Goal: Task Accomplishment & Management: Complete application form

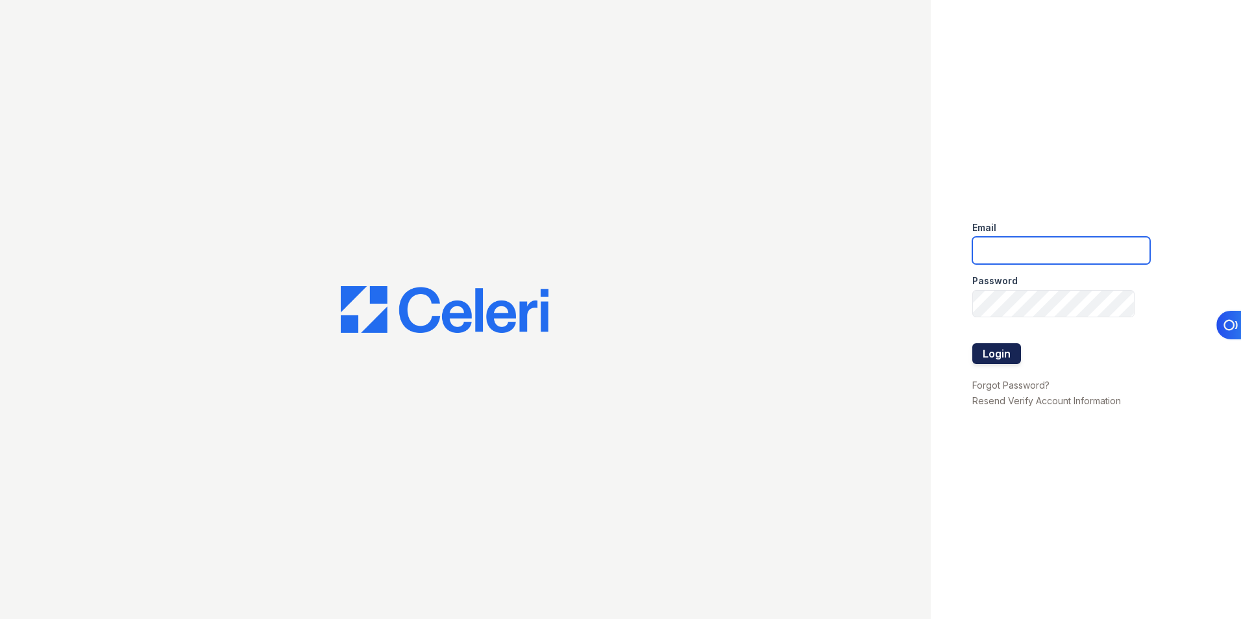
type input "lchotiner@lantowerliving.com"
click at [996, 353] on button "Login" at bounding box center [997, 353] width 49 height 21
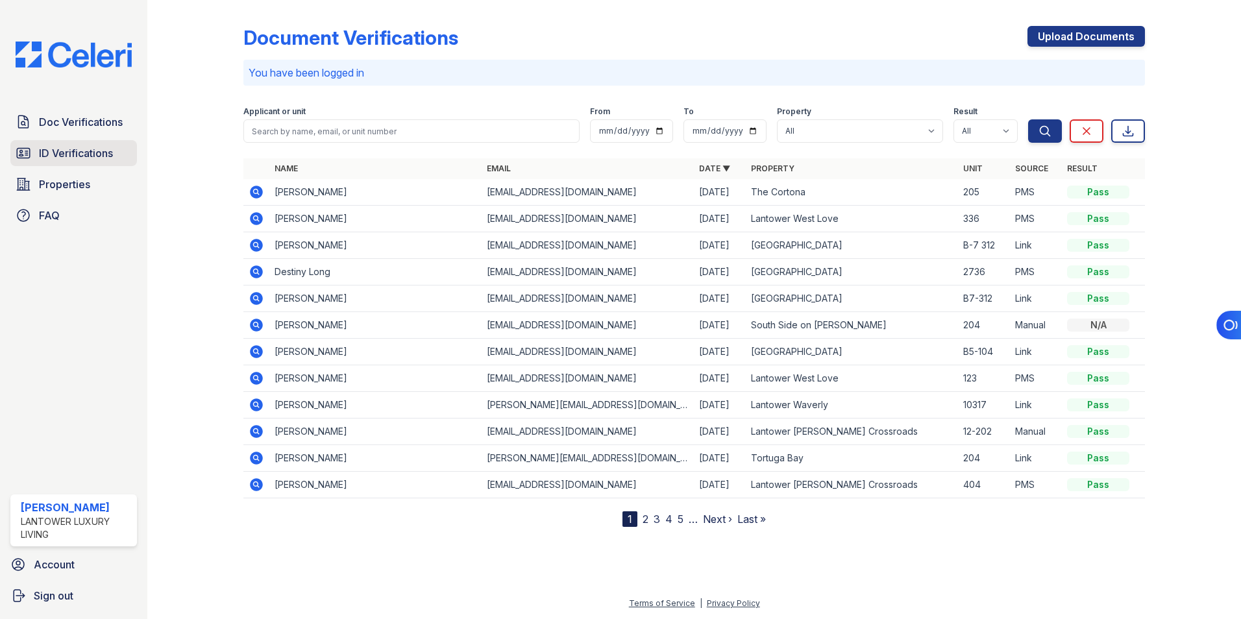
click at [62, 163] on link "ID Verifications" at bounding box center [73, 153] width 127 height 26
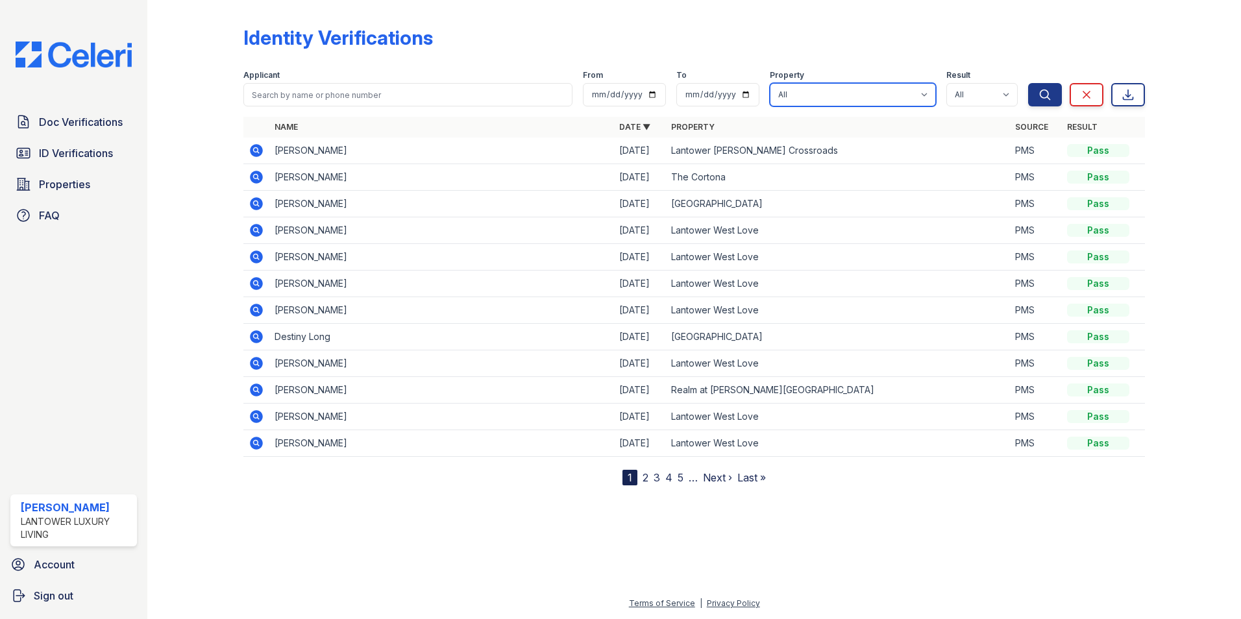
click at [858, 95] on select "All Lantower [PERSON_NAME] [GEOGRAPHIC_DATA] [GEOGRAPHIC_DATA][PERSON_NAME] [GE…" at bounding box center [853, 94] width 166 height 23
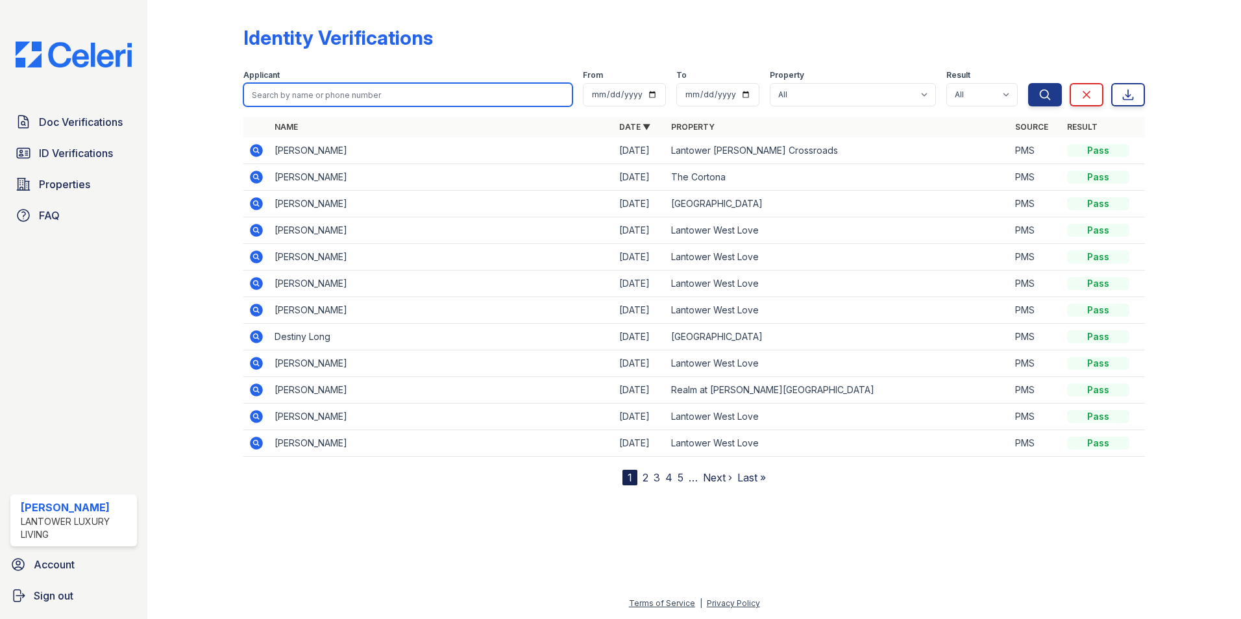
click at [382, 86] on input "search" at bounding box center [407, 94] width 329 height 23
type input "caleb"
click at [1028, 83] on button "Search" at bounding box center [1045, 94] width 34 height 23
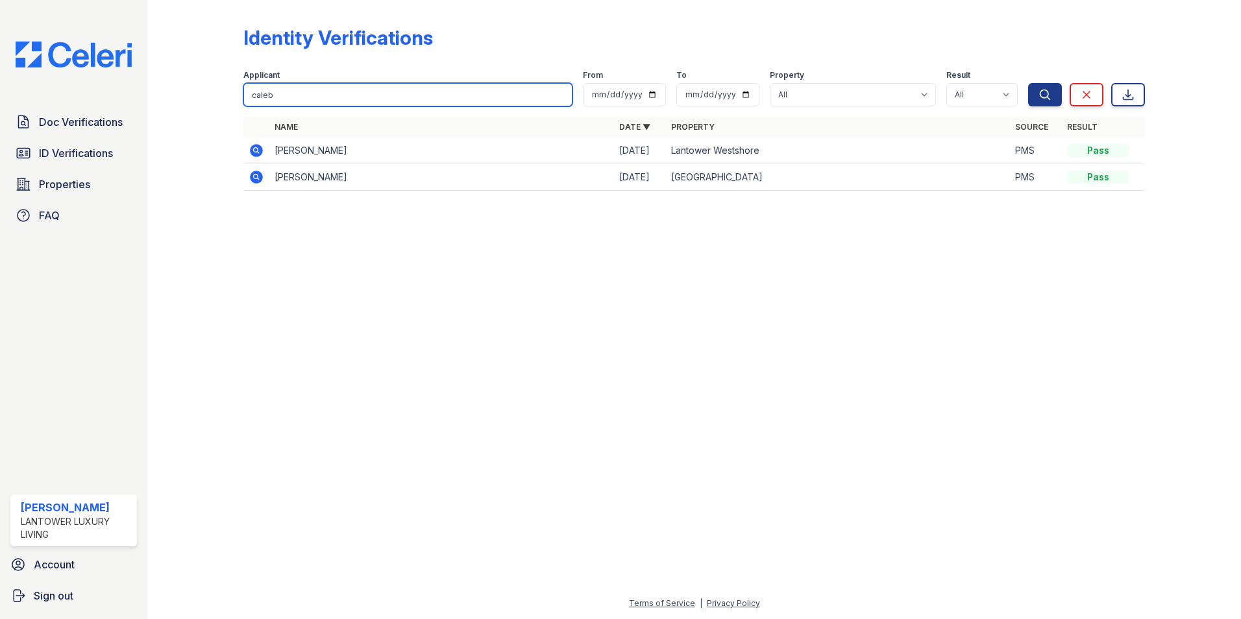
drag, startPoint x: 280, startPoint y: 93, endPoint x: 197, endPoint y: 105, distance: 83.3
click at [197, 105] on div "Identity Verifications Filter Applicant caleb From To Property All Lantower [PE…" at bounding box center [694, 112] width 1052 height 225
type input "eryka"
click at [1028, 83] on button "Search" at bounding box center [1045, 94] width 34 height 23
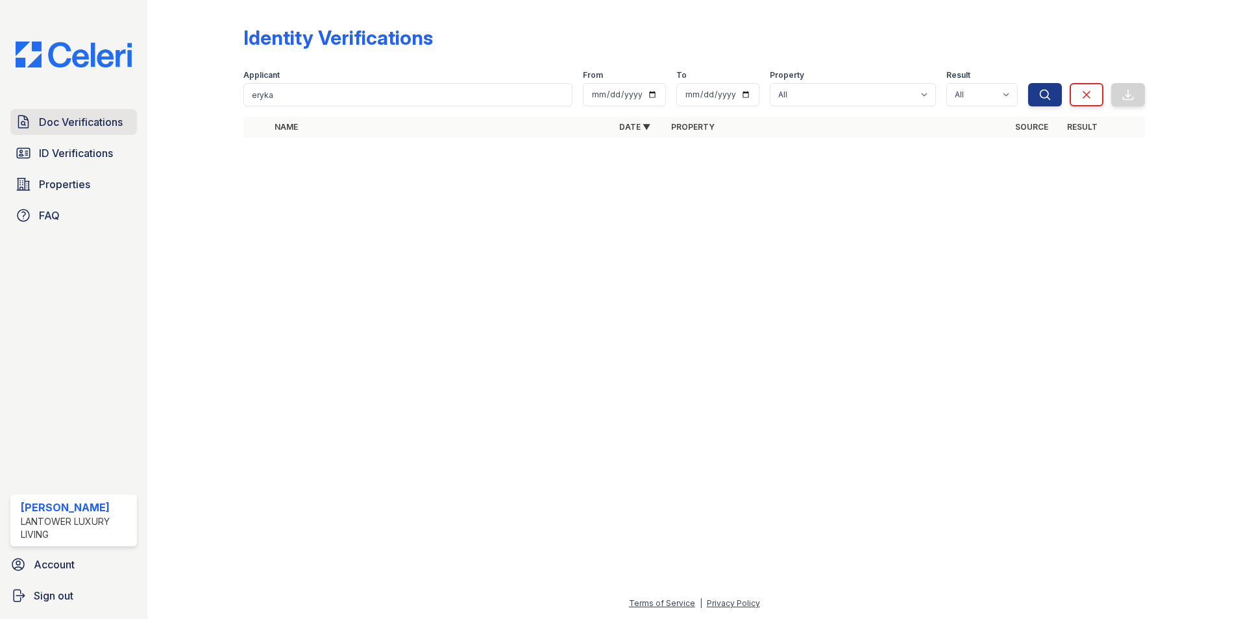
drag, startPoint x: 75, startPoint y: 116, endPoint x: 116, endPoint y: 119, distance: 40.4
click at [75, 116] on span "Doc Verifications" at bounding box center [81, 122] width 84 height 16
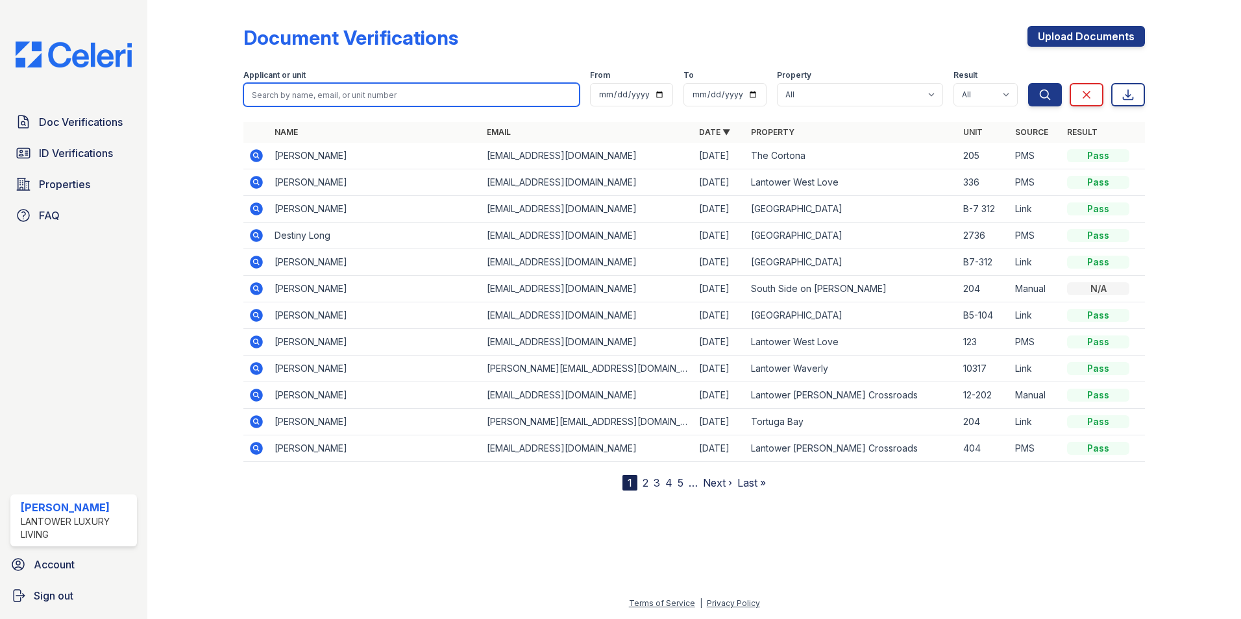
click at [282, 93] on input "search" at bounding box center [411, 94] width 336 height 23
type input "caleb"
click at [1028, 83] on button "Search" at bounding box center [1045, 94] width 34 height 23
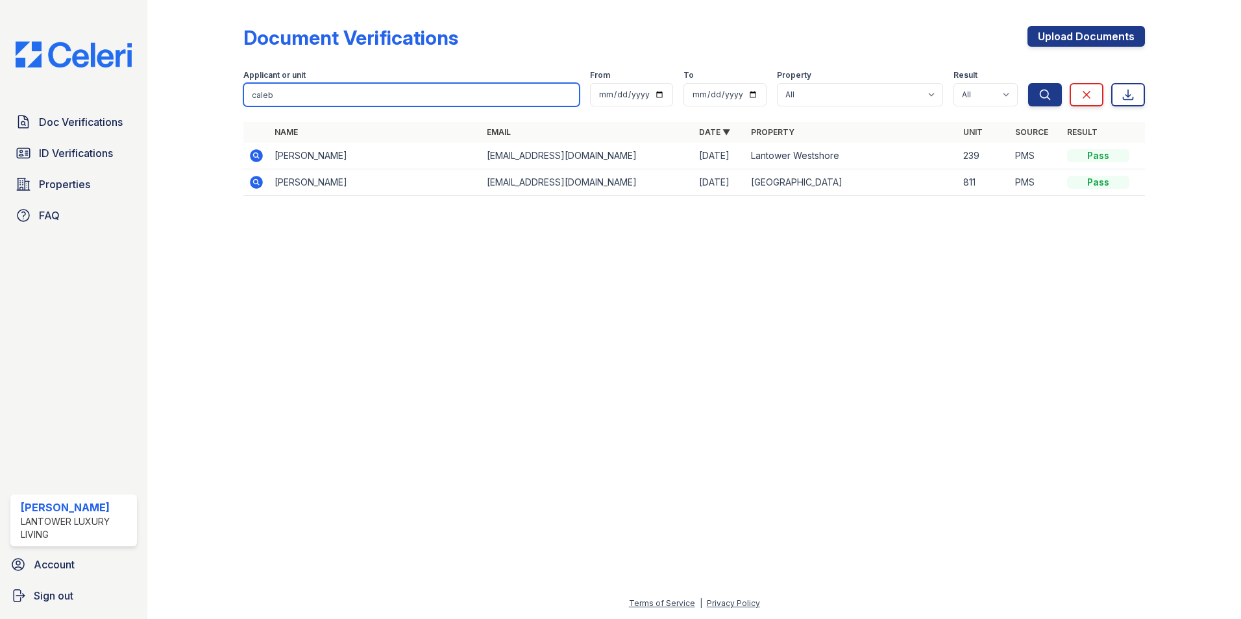
click at [282, 93] on input "caleb" at bounding box center [411, 94] width 336 height 23
type input "c"
type input "eryka"
click at [1028, 83] on button "Search" at bounding box center [1045, 94] width 34 height 23
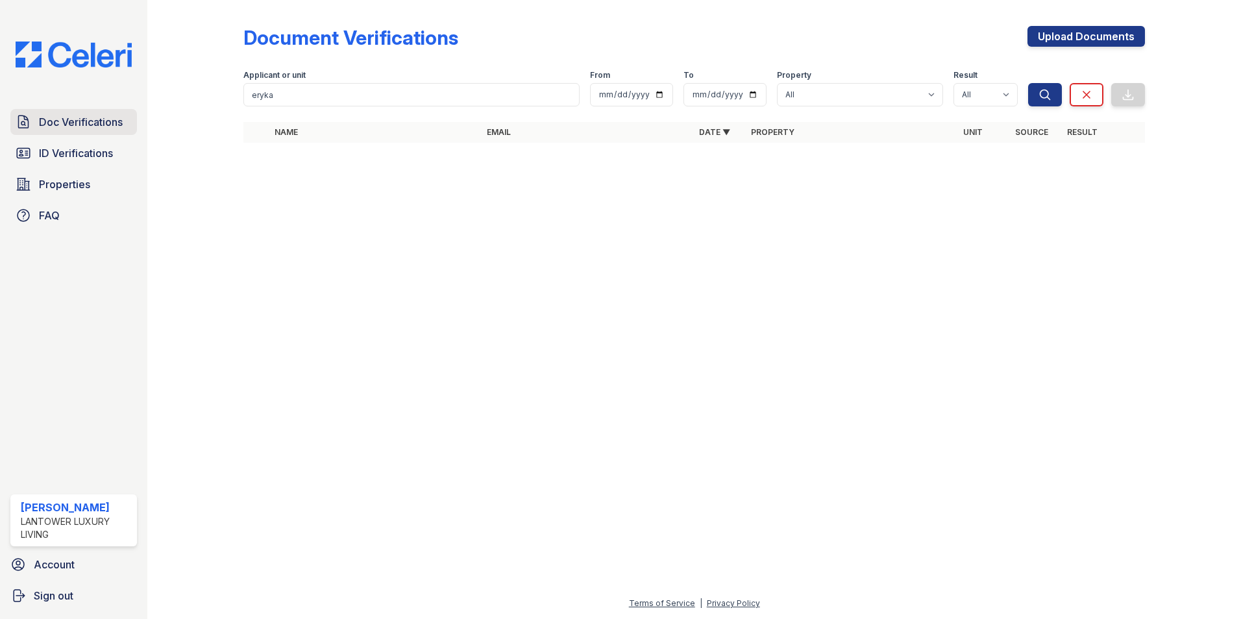
click at [69, 123] on span "Doc Verifications" at bounding box center [81, 122] width 84 height 16
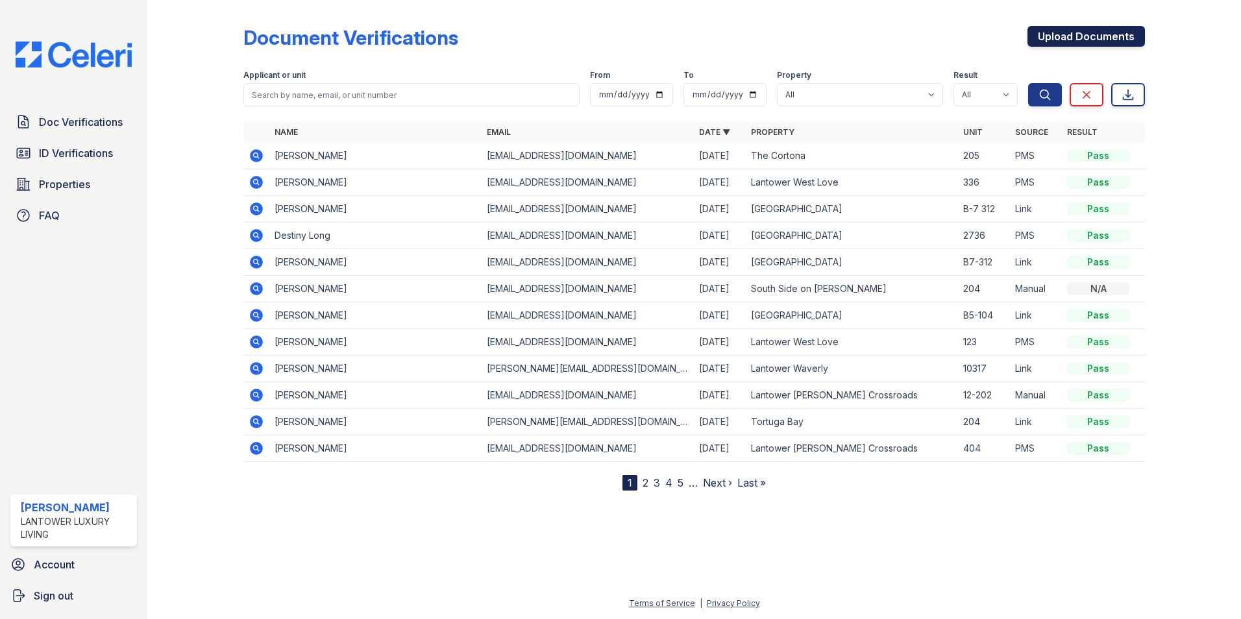
click at [1054, 38] on link "Upload Documents" at bounding box center [1087, 36] width 118 height 21
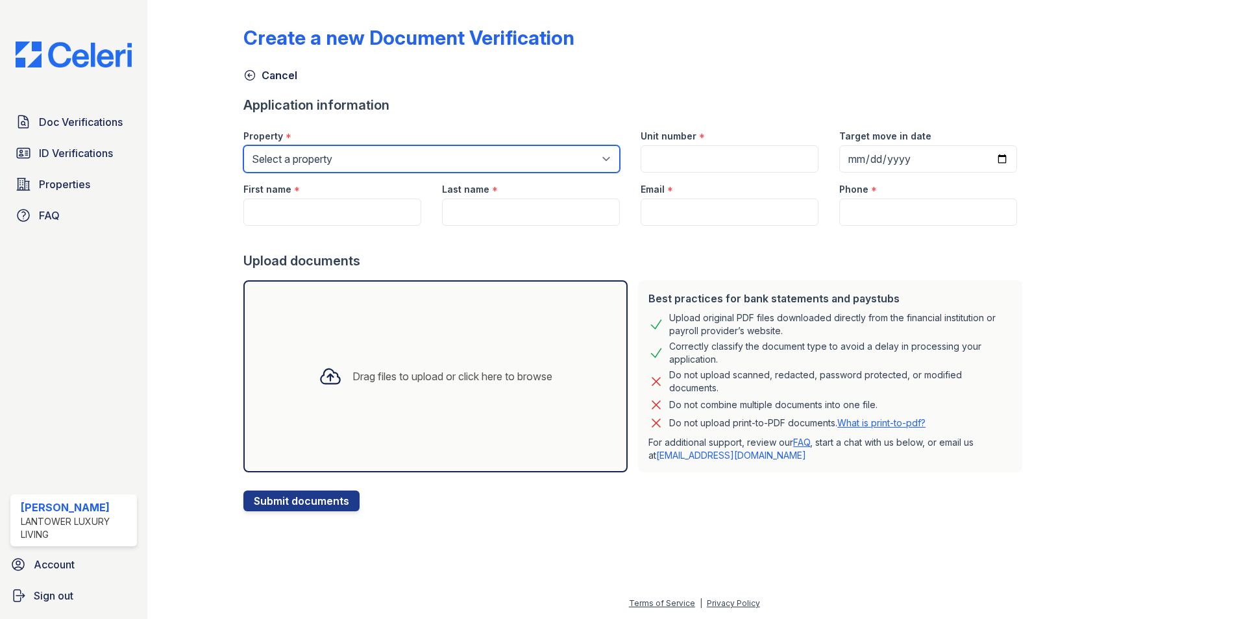
click at [353, 158] on select "Select a property Lantower [PERSON_NAME] [GEOGRAPHIC_DATA] [GEOGRAPHIC_DATA][PE…" at bounding box center [431, 158] width 377 height 27
select select "4618"
click at [243, 145] on select "Select a property Lantower [PERSON_NAME] [GEOGRAPHIC_DATA] [GEOGRAPHIC_DATA][PE…" at bounding box center [431, 158] width 377 height 27
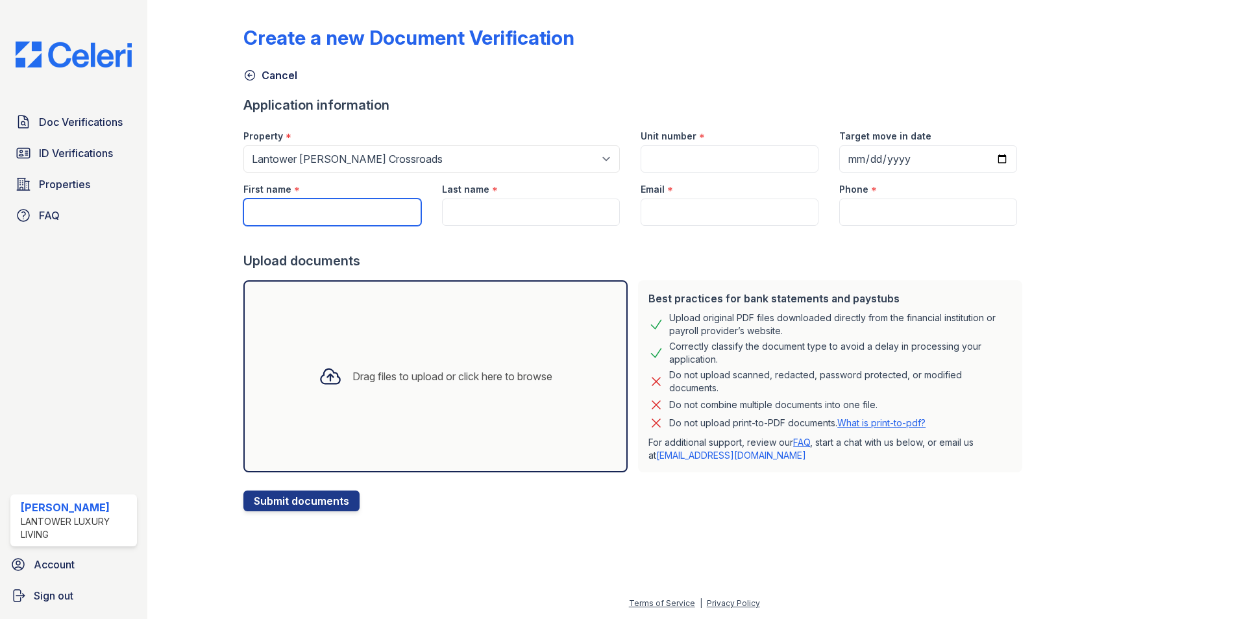
click at [315, 206] on input "First name" at bounding box center [332, 212] width 178 height 27
type input "[PERSON_NAME]"
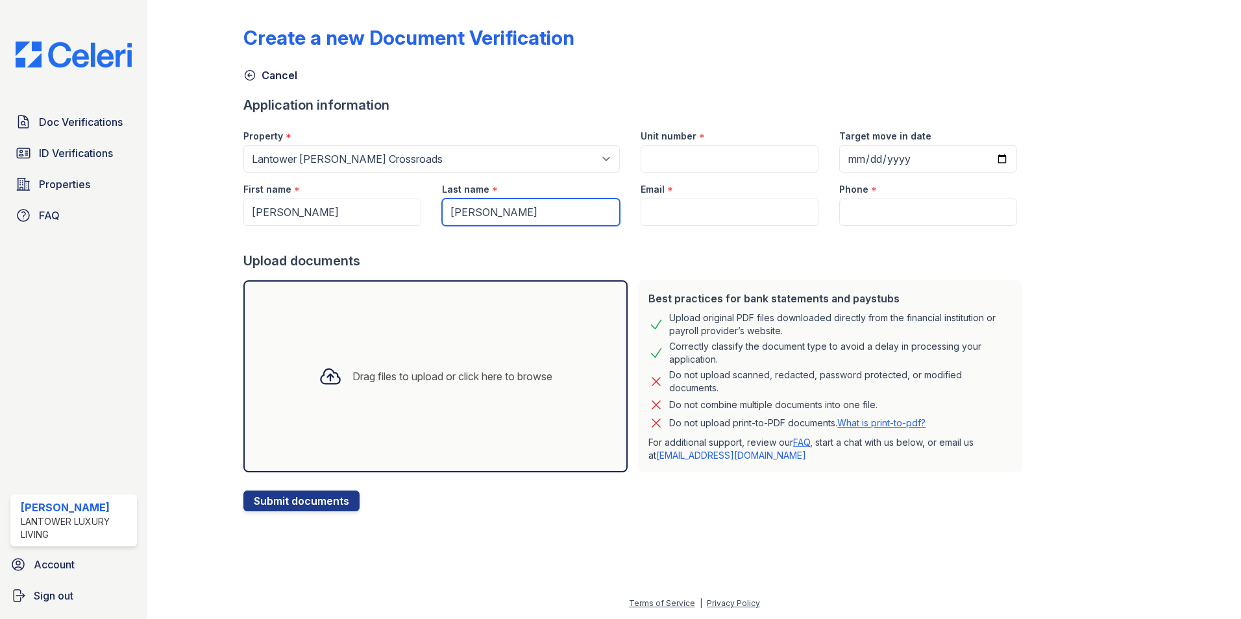
type input "[PERSON_NAME]"
click at [353, 380] on div "Drag files to upload or click here to browse" at bounding box center [453, 377] width 200 height 16
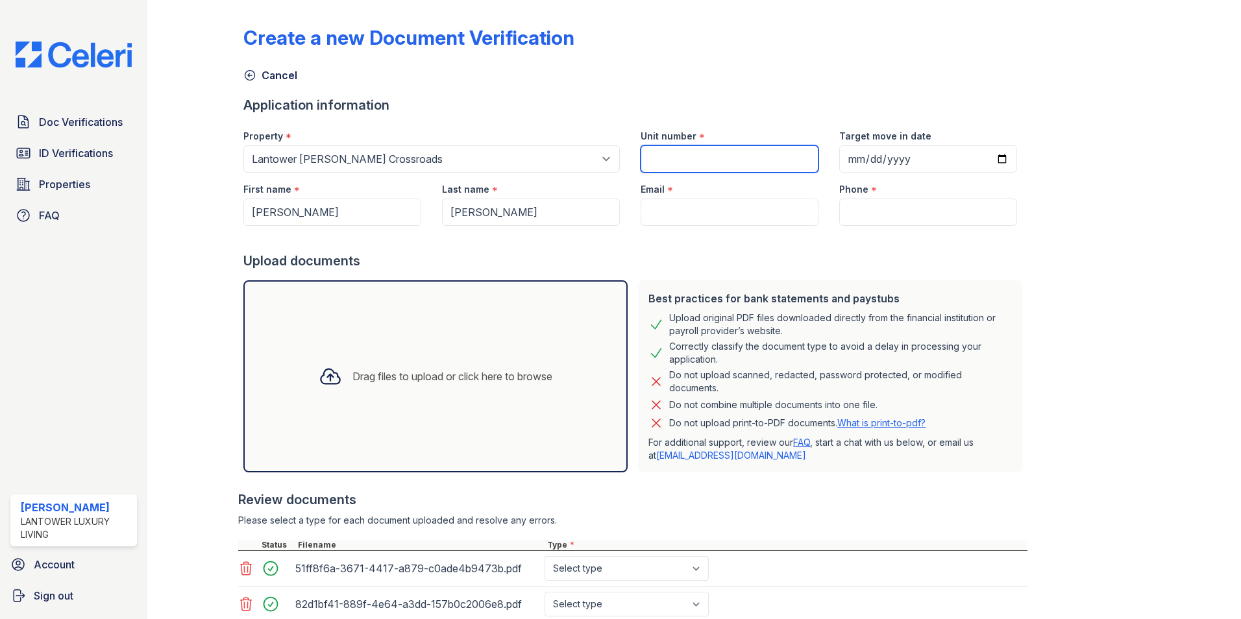
click at [660, 156] on input "Unit number" at bounding box center [730, 158] width 178 height 27
type input "10-106"
click at [692, 208] on input "Email" at bounding box center [730, 212] width 178 height 27
paste input "[EMAIL_ADDRESS][DOMAIN_NAME]"
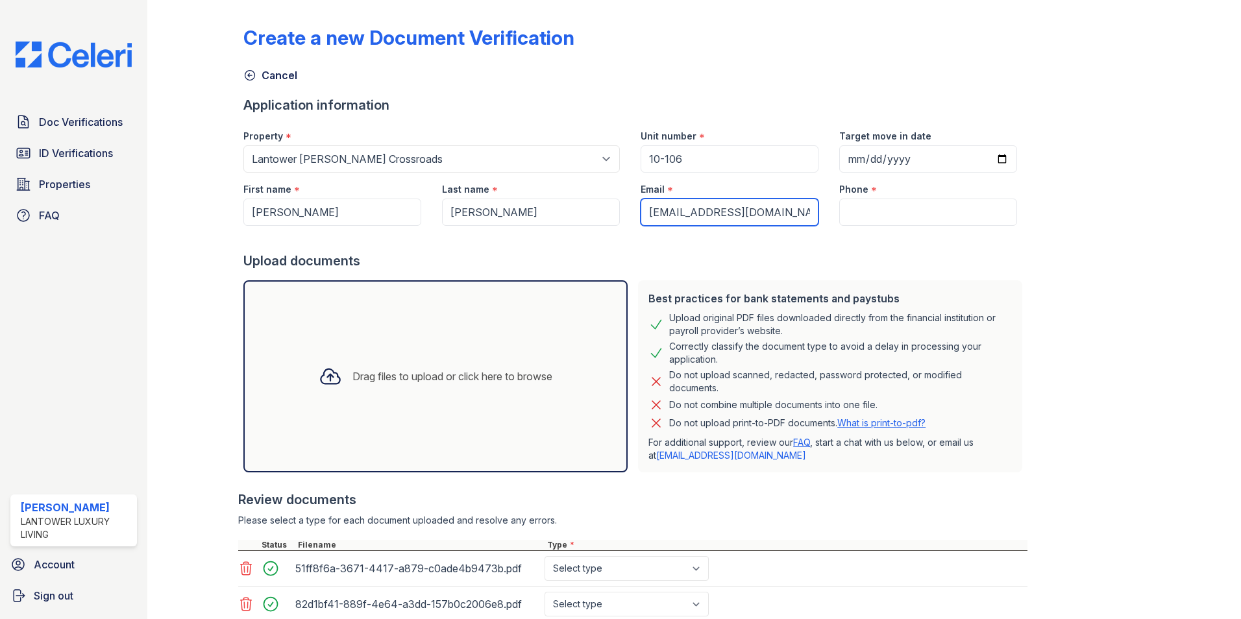
type input "[EMAIL_ADDRESS][DOMAIN_NAME]"
paste input "[PHONE_NUMBER]"
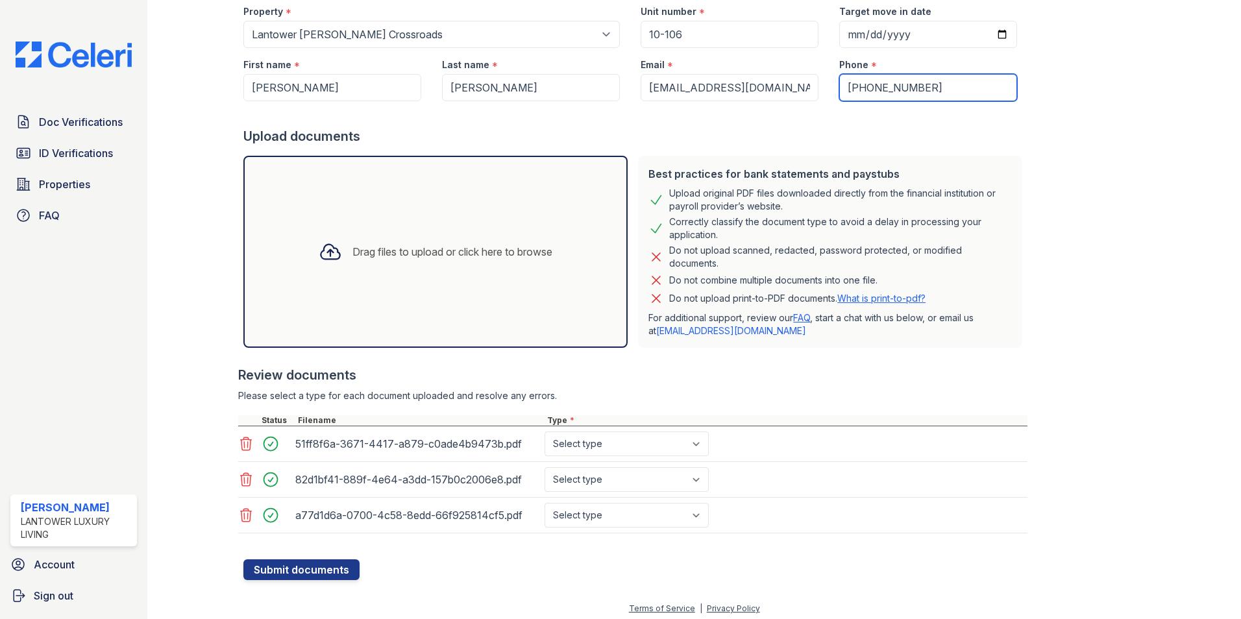
scroll to position [130, 0]
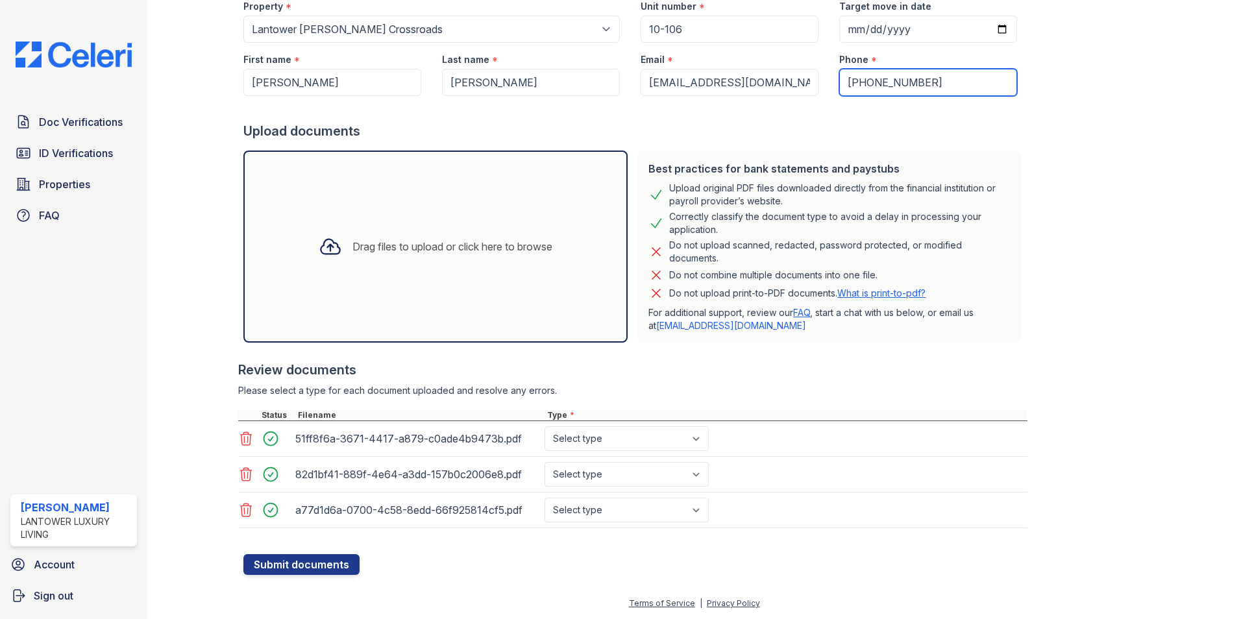
type input "[PHONE_NUMBER]"
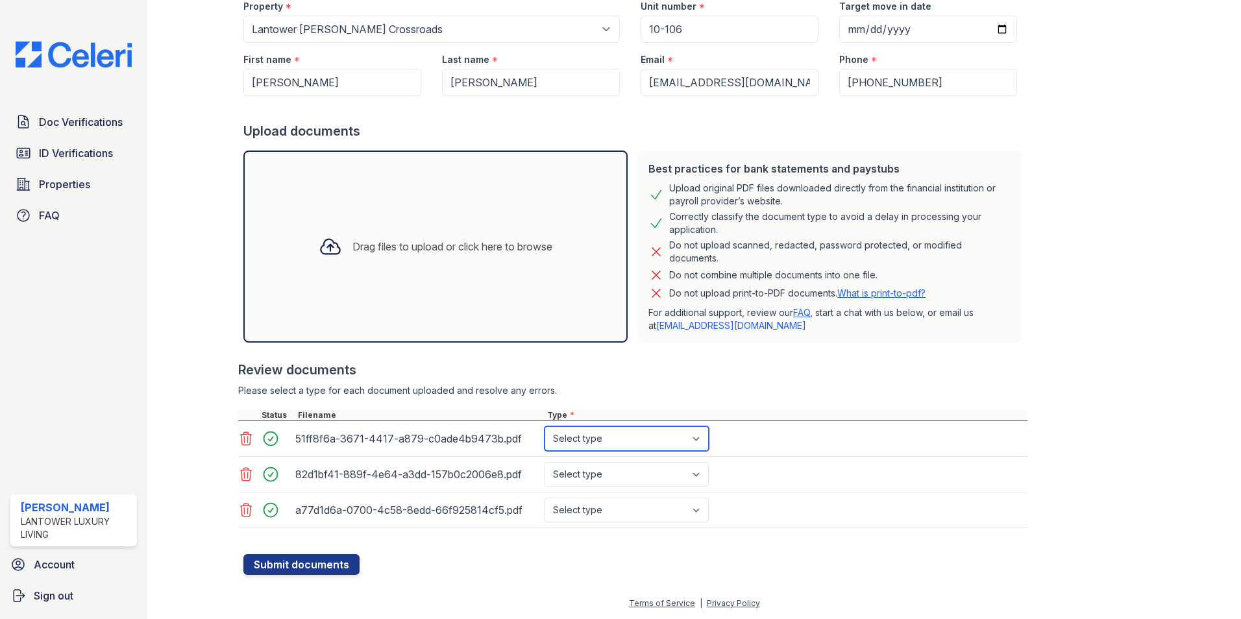
drag, startPoint x: 593, startPoint y: 440, endPoint x: 596, endPoint y: 453, distance: 13.9
click at [593, 440] on select "Select type Paystub Bank Statement Offer Letter Tax Documents Benefit Award Let…" at bounding box center [627, 439] width 164 height 25
select select "paystub"
click at [545, 427] on select "Select type Paystub Bank Statement Offer Letter Tax Documents Benefit Award Let…" at bounding box center [627, 439] width 164 height 25
drag, startPoint x: 588, startPoint y: 478, endPoint x: 589, endPoint y: 488, distance: 9.8
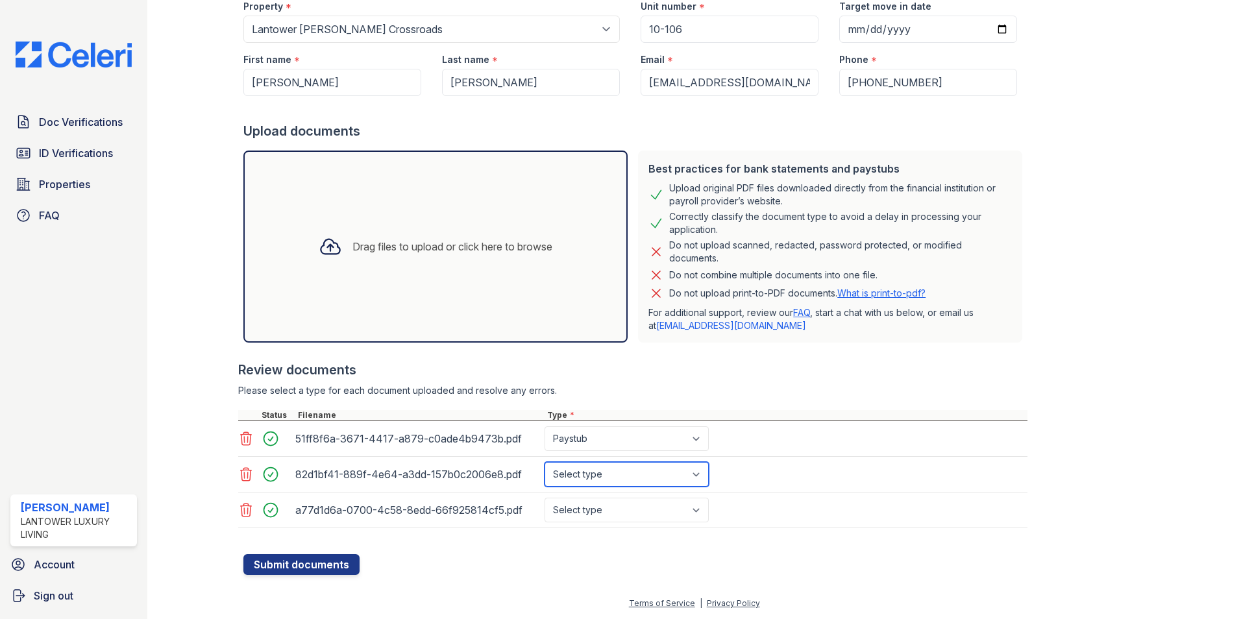
click at [588, 478] on select "Select type Paystub Bank Statement Offer Letter Tax Documents Benefit Award Let…" at bounding box center [627, 474] width 164 height 25
select select "paystub"
click at [545, 462] on select "Select type Paystub Bank Statement Offer Letter Tax Documents Benefit Award Let…" at bounding box center [627, 474] width 164 height 25
drag, startPoint x: 588, startPoint y: 503, endPoint x: 591, endPoint y: 515, distance: 12.6
click at [588, 503] on select "Select type Paystub Bank Statement Offer Letter Tax Documents Benefit Award Let…" at bounding box center [627, 510] width 164 height 25
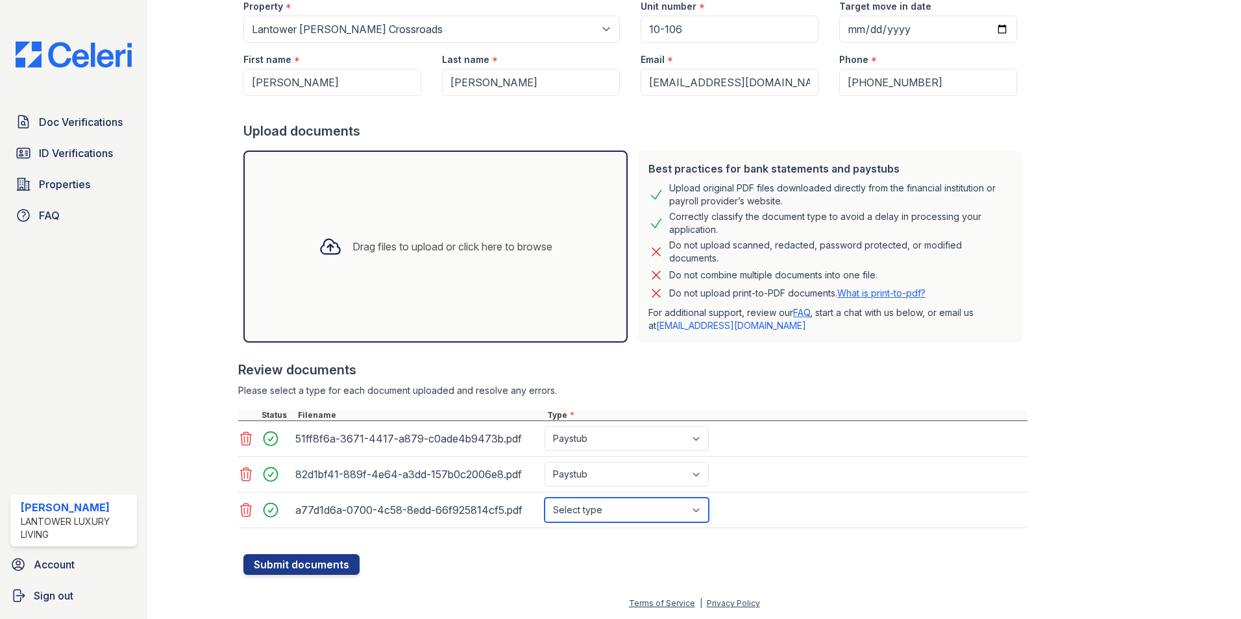
select select "paystub"
click at [545, 498] on select "Select type Paystub Bank Statement Offer Letter Tax Documents Benefit Award Let…" at bounding box center [627, 510] width 164 height 25
click at [293, 567] on button "Submit documents" at bounding box center [301, 564] width 116 height 21
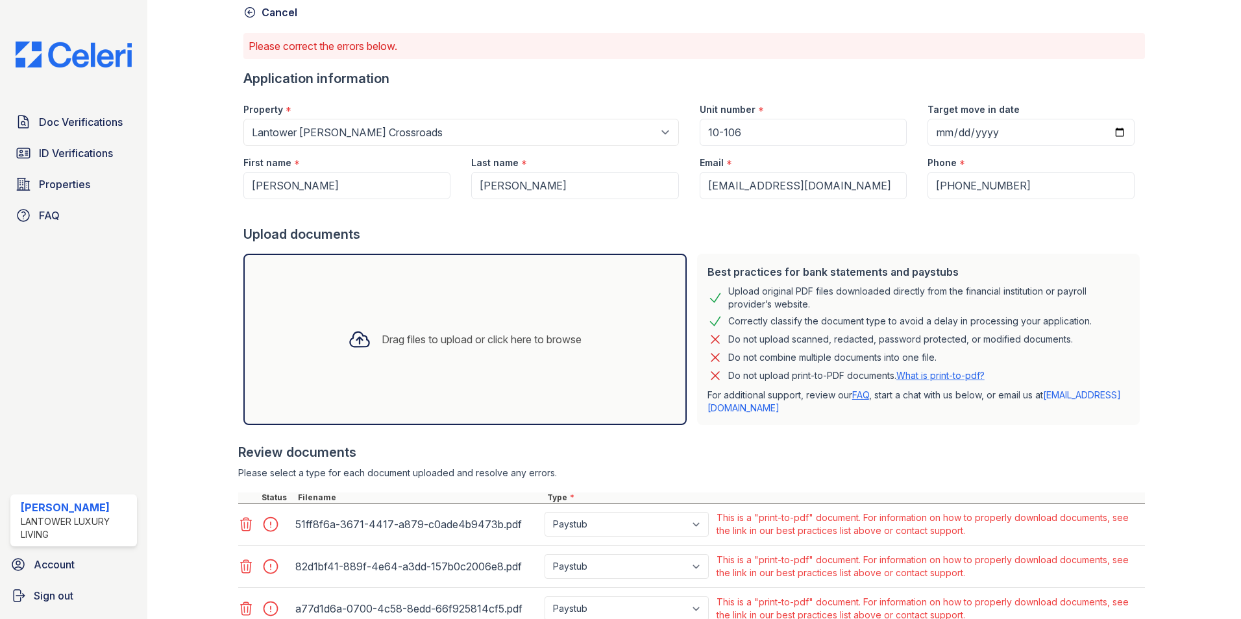
scroll to position [0, 0]
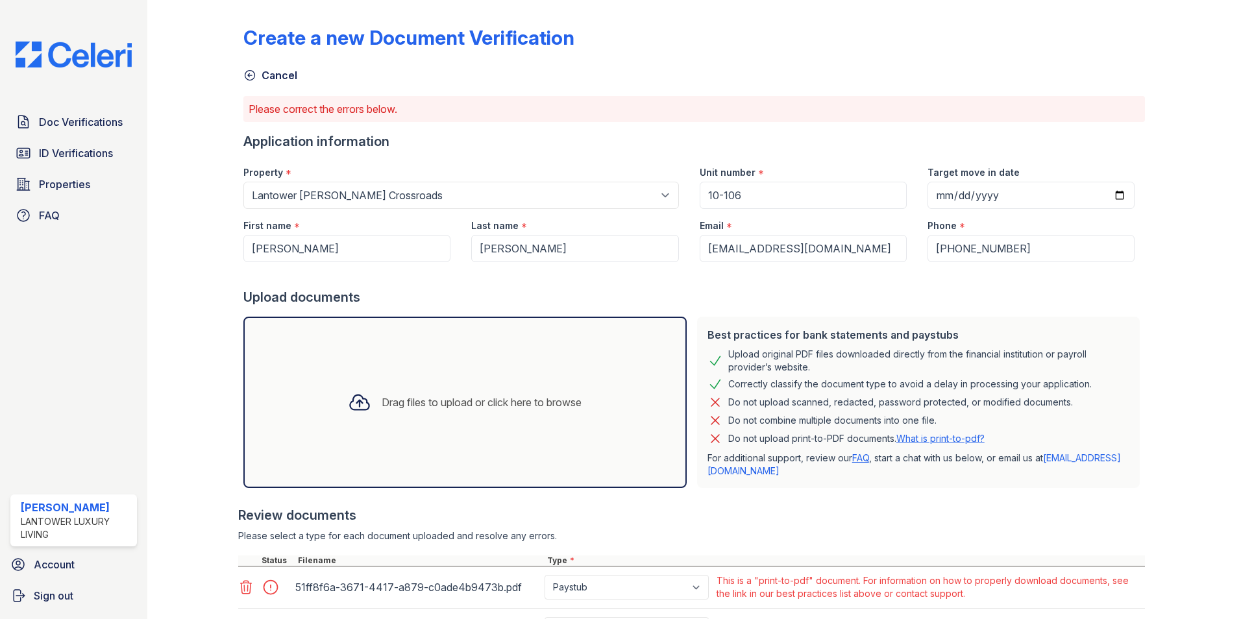
click at [59, 123] on span "Doc Verifications" at bounding box center [81, 122] width 84 height 16
